Goal: Transaction & Acquisition: Purchase product/service

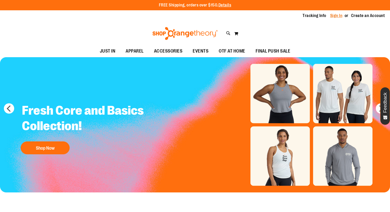
click at [333, 15] on link "Sign In" at bounding box center [336, 16] width 12 height 6
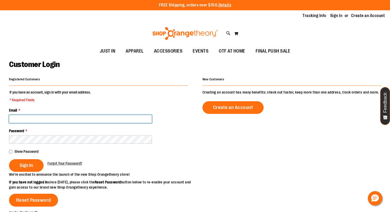
click at [90, 117] on input "Email *" at bounding box center [80, 119] width 143 height 8
type input "**********"
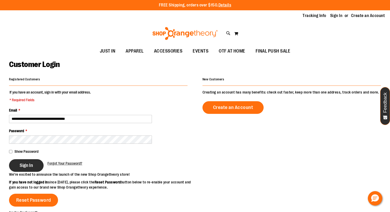
click at [35, 164] on button "Sign In" at bounding box center [26, 166] width 35 height 13
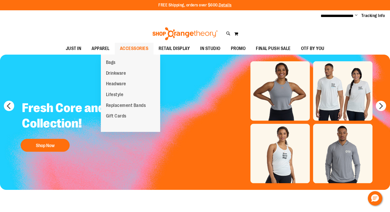
click at [126, 47] on span "ACCESSORIES" at bounding box center [134, 49] width 29 height 12
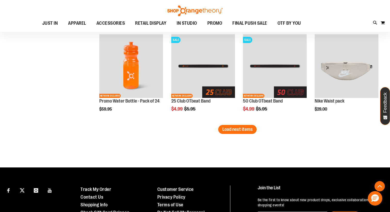
scroll to position [825, 0]
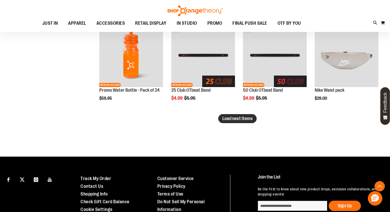
click at [252, 122] on button "Load next items" at bounding box center [237, 118] width 38 height 9
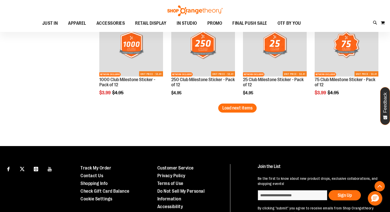
scroll to position [1116, 0]
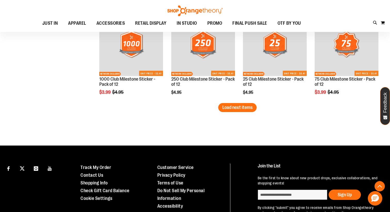
click at [248, 104] on button "Load next items" at bounding box center [237, 107] width 38 height 9
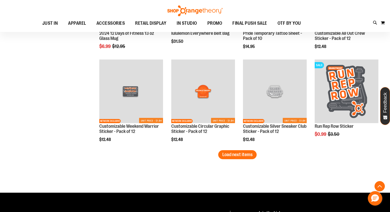
scroll to position [1359, 0]
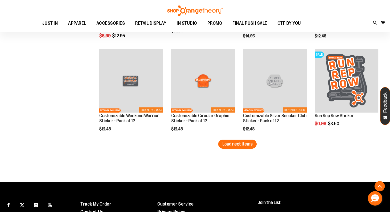
click at [233, 147] on button "Load next items" at bounding box center [237, 144] width 38 height 9
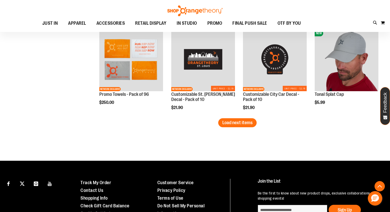
scroll to position [1665, 0]
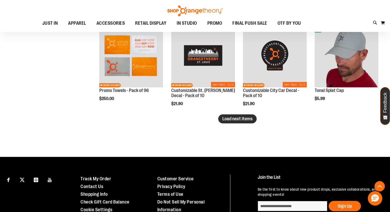
click at [249, 118] on span "Load next items" at bounding box center [238, 118] width 30 height 5
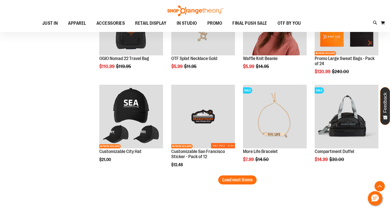
scroll to position [1889, 0]
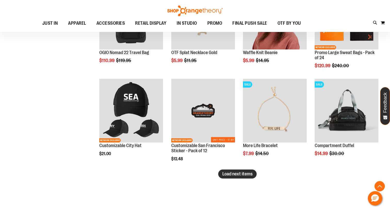
click at [251, 175] on span "Load next items" at bounding box center [238, 174] width 30 height 5
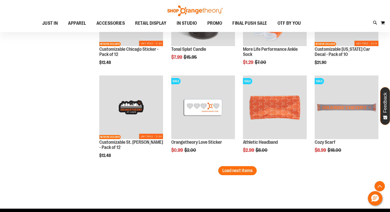
scroll to position [2179, 0]
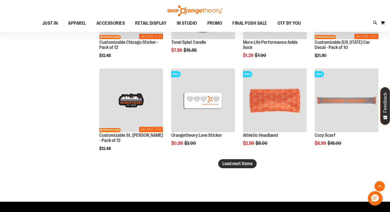
click at [245, 167] on button "Load next items" at bounding box center [237, 164] width 38 height 9
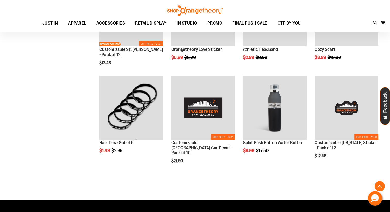
scroll to position [2269, 0]
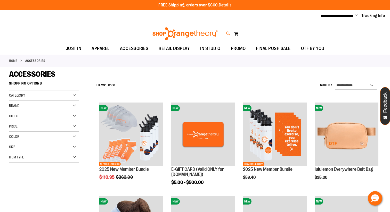
click at [228, 34] on icon at bounding box center [228, 34] width 4 height 6
click at [224, 31] on input "Search" at bounding box center [195, 29] width 309 height 17
type input "******"
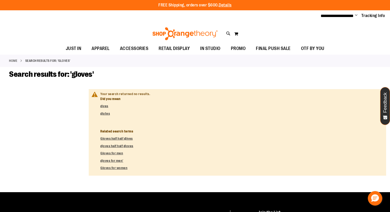
click at [131, 148] on dd "gloves half half gloves" at bounding box center [241, 146] width 282 height 5
click at [132, 147] on link "gloves half half gloves" at bounding box center [116, 146] width 33 height 4
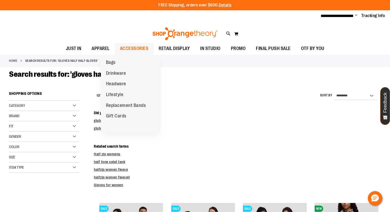
click at [136, 43] on span "ACCESSORIES" at bounding box center [134, 49] width 29 height 12
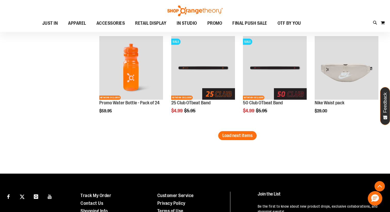
scroll to position [856, 0]
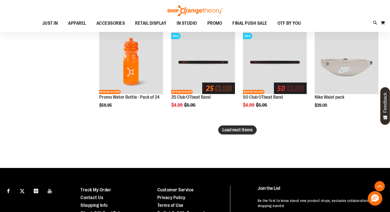
click at [251, 130] on span "Load next items" at bounding box center [238, 130] width 30 height 5
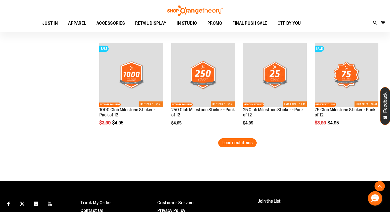
scroll to position [1141, 0]
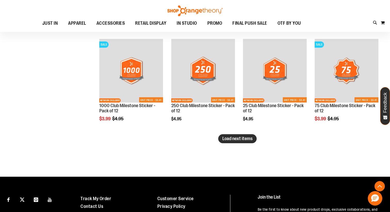
click at [229, 143] on button "Load next items" at bounding box center [237, 139] width 38 height 9
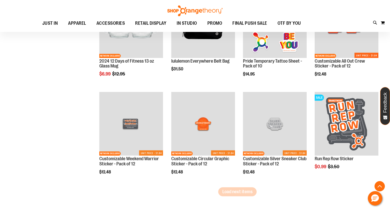
scroll to position [1383, 0]
